Goal: Complete application form: Complete application form

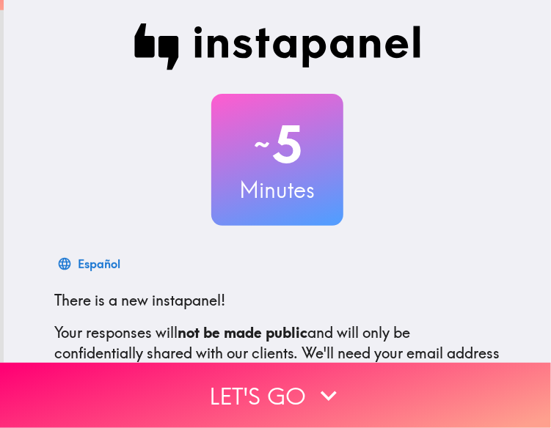
scroll to position [73, 0]
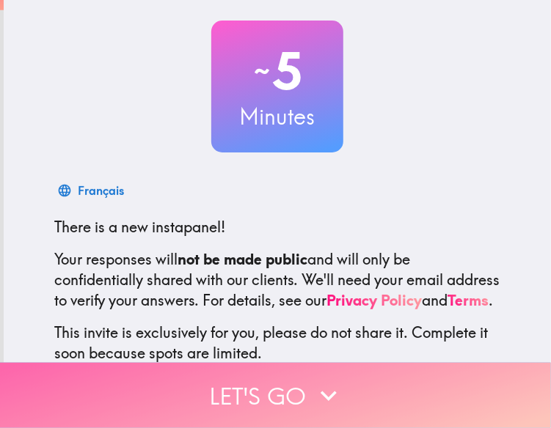
click at [260, 364] on button "Let's go" at bounding box center [275, 395] width 551 height 65
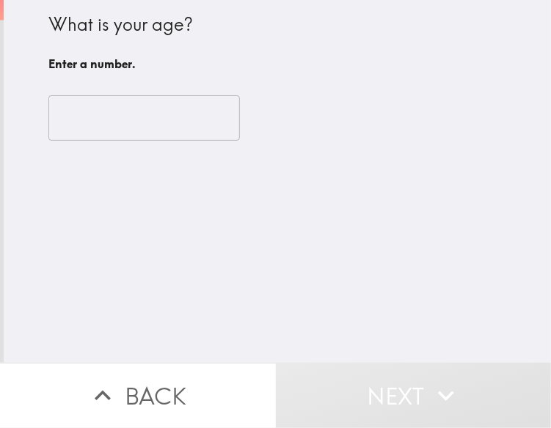
click at [136, 130] on input "number" at bounding box center [143, 117] width 191 height 45
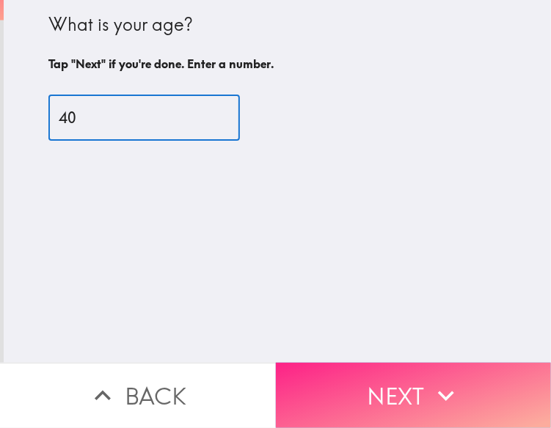
type input "40"
click at [372, 370] on button "Next" at bounding box center [414, 395] width 276 height 65
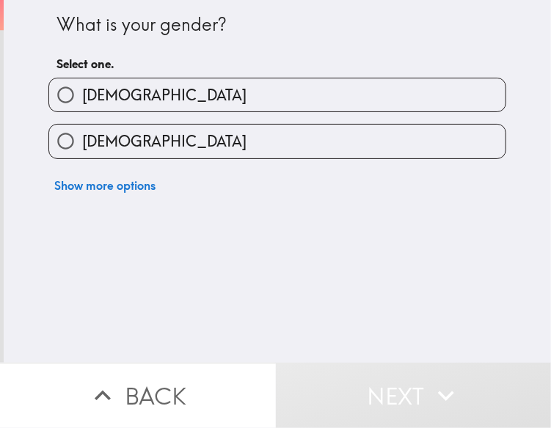
click at [135, 87] on label "[DEMOGRAPHIC_DATA]" at bounding box center [277, 94] width 456 height 33
click at [82, 87] on input "[DEMOGRAPHIC_DATA]" at bounding box center [65, 94] width 33 height 33
radio input "true"
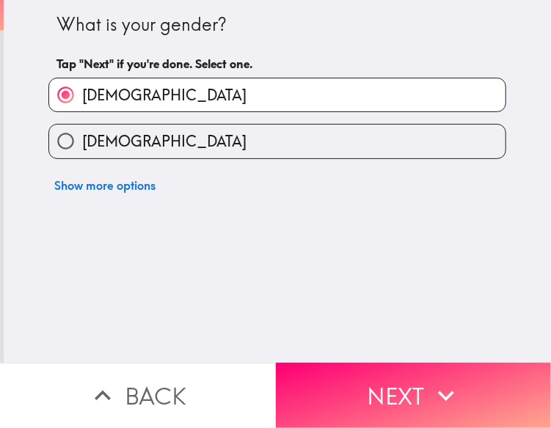
click at [383, 375] on button "Next" at bounding box center [414, 395] width 276 height 65
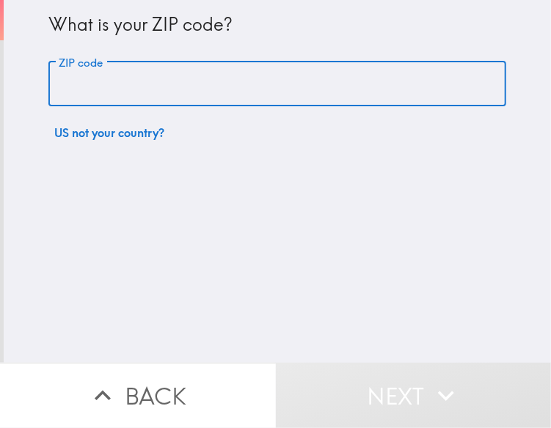
click at [81, 87] on input "ZIP code" at bounding box center [276, 84] width 457 height 45
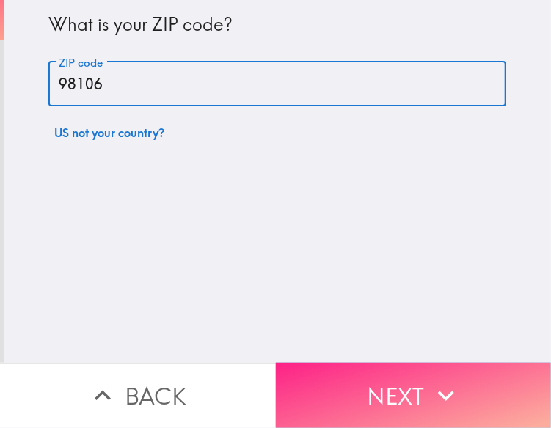
type input "98106"
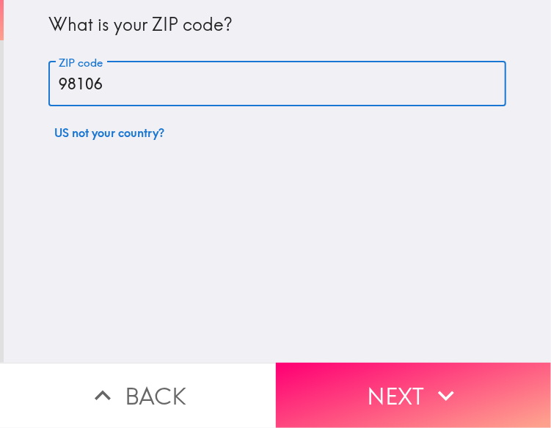
click at [388, 369] on button "Next" at bounding box center [414, 395] width 276 height 65
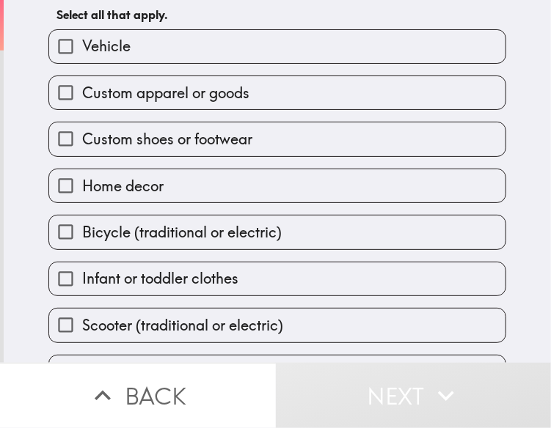
scroll to position [114, 0]
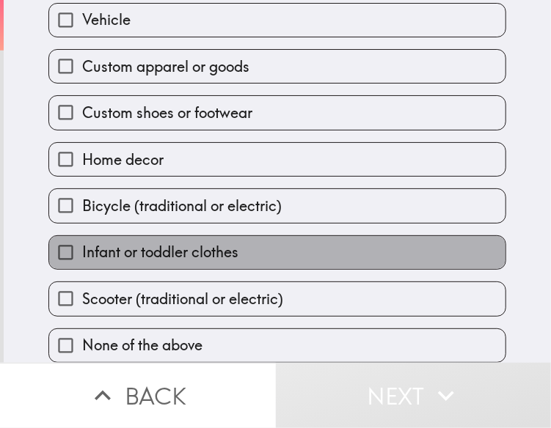
click at [186, 246] on span "Infant or toddler clothes" at bounding box center [160, 252] width 156 height 21
click at [82, 246] on input "Infant or toddler clothes" at bounding box center [65, 252] width 33 height 33
checkbox input "true"
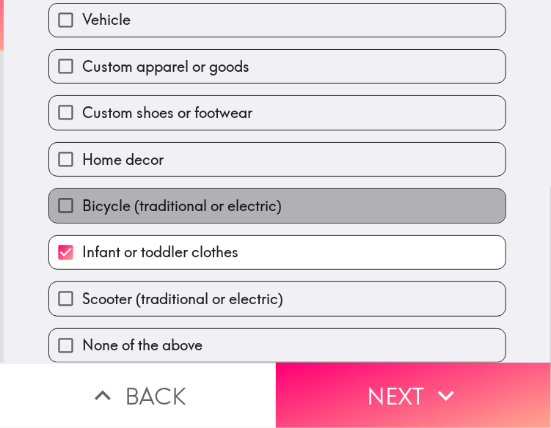
click at [183, 196] on span "Bicycle (traditional or electric)" at bounding box center [181, 206] width 199 height 21
click at [82, 194] on input "Bicycle (traditional or electric)" at bounding box center [65, 205] width 33 height 33
checkbox input "true"
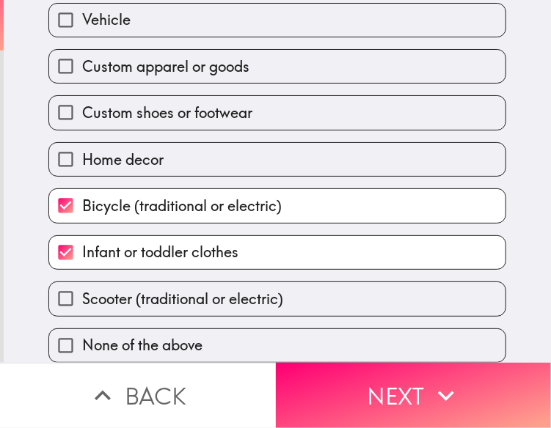
click at [207, 294] on span "Scooter (traditional or electric)" at bounding box center [182, 299] width 201 height 21
click at [82, 294] on input "Scooter (traditional or electric)" at bounding box center [65, 298] width 33 height 33
checkbox input "true"
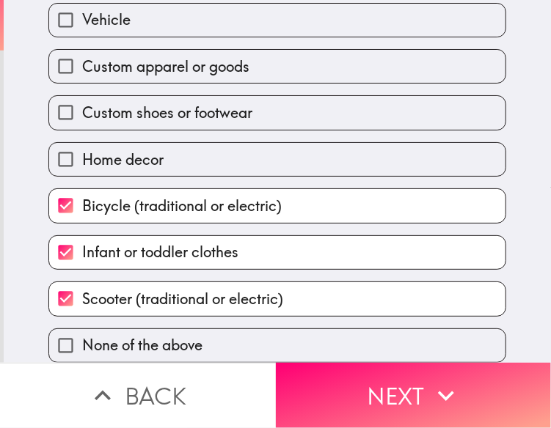
click at [376, 383] on button "Next" at bounding box center [414, 395] width 276 height 65
